Goal: Transaction & Acquisition: Purchase product/service

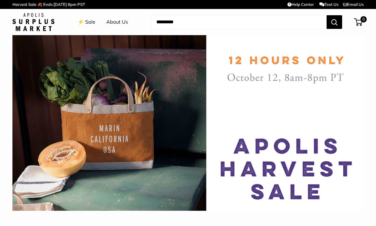
click at [94, 24] on link "⚡️ Sale" at bounding box center [87, 21] width 18 height 9
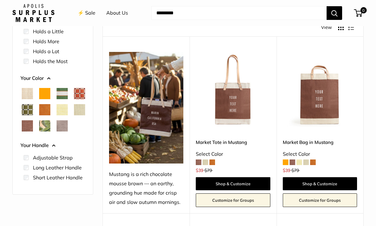
scroll to position [86, 0]
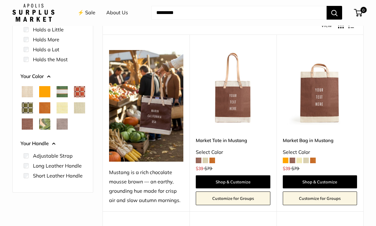
click at [308, 161] on span at bounding box center [306, 161] width 6 height 6
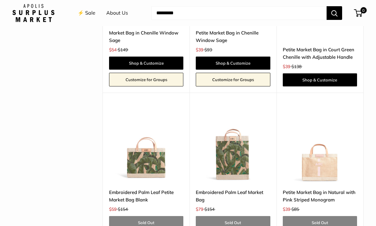
scroll to position [1557, 0]
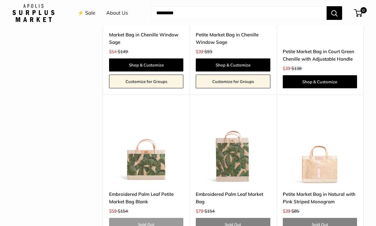
click at [167, 218] on link "Sold Out" at bounding box center [146, 224] width 74 height 13
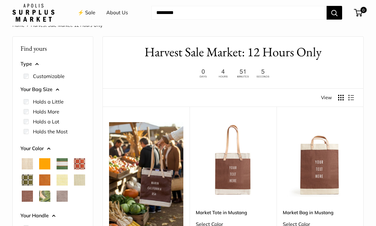
scroll to position [0, 0]
